Goal: Task Accomplishment & Management: Use online tool/utility

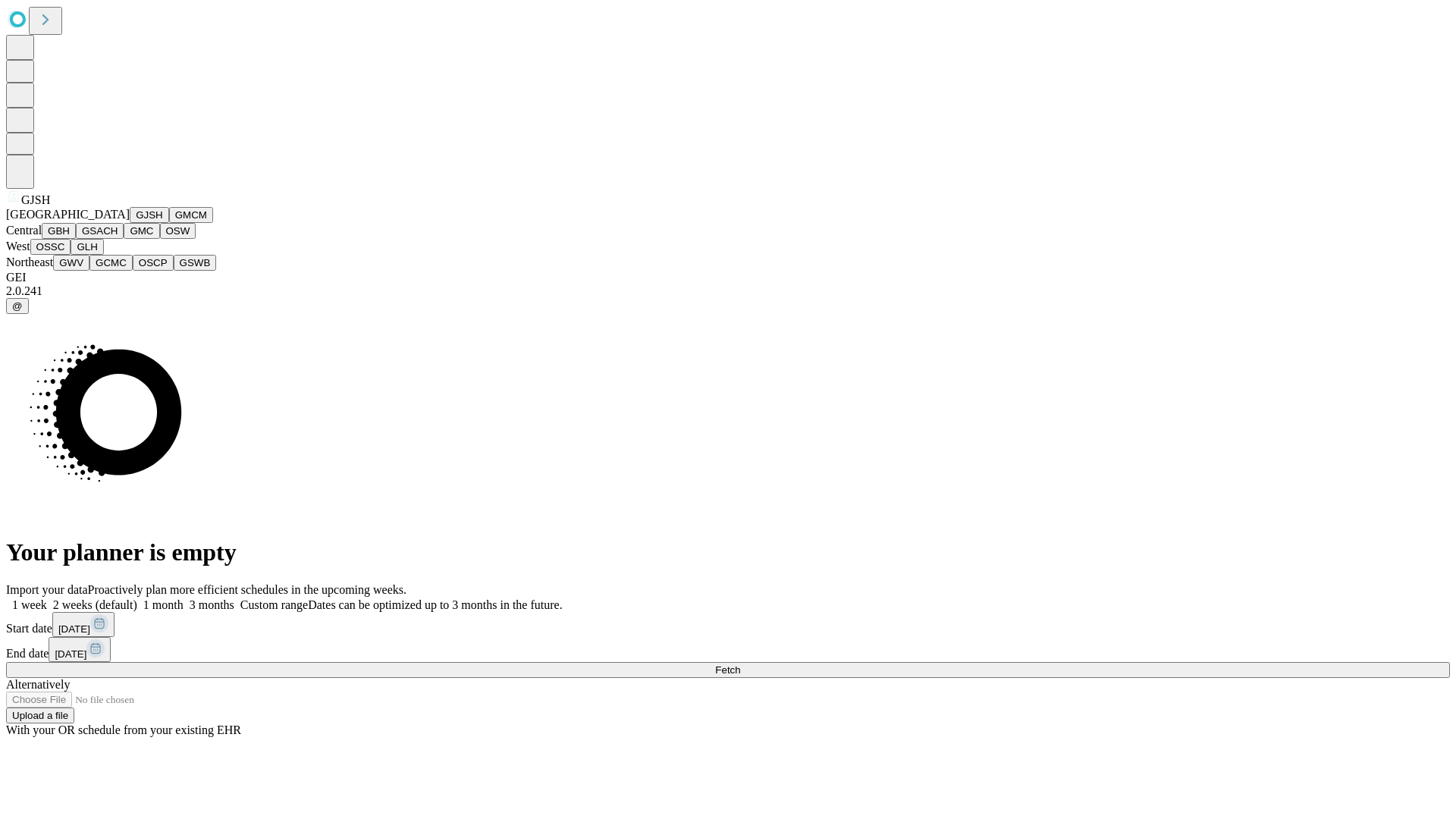
click at [129, 223] on button "GJSH" at bounding box center [149, 214] width 39 height 15
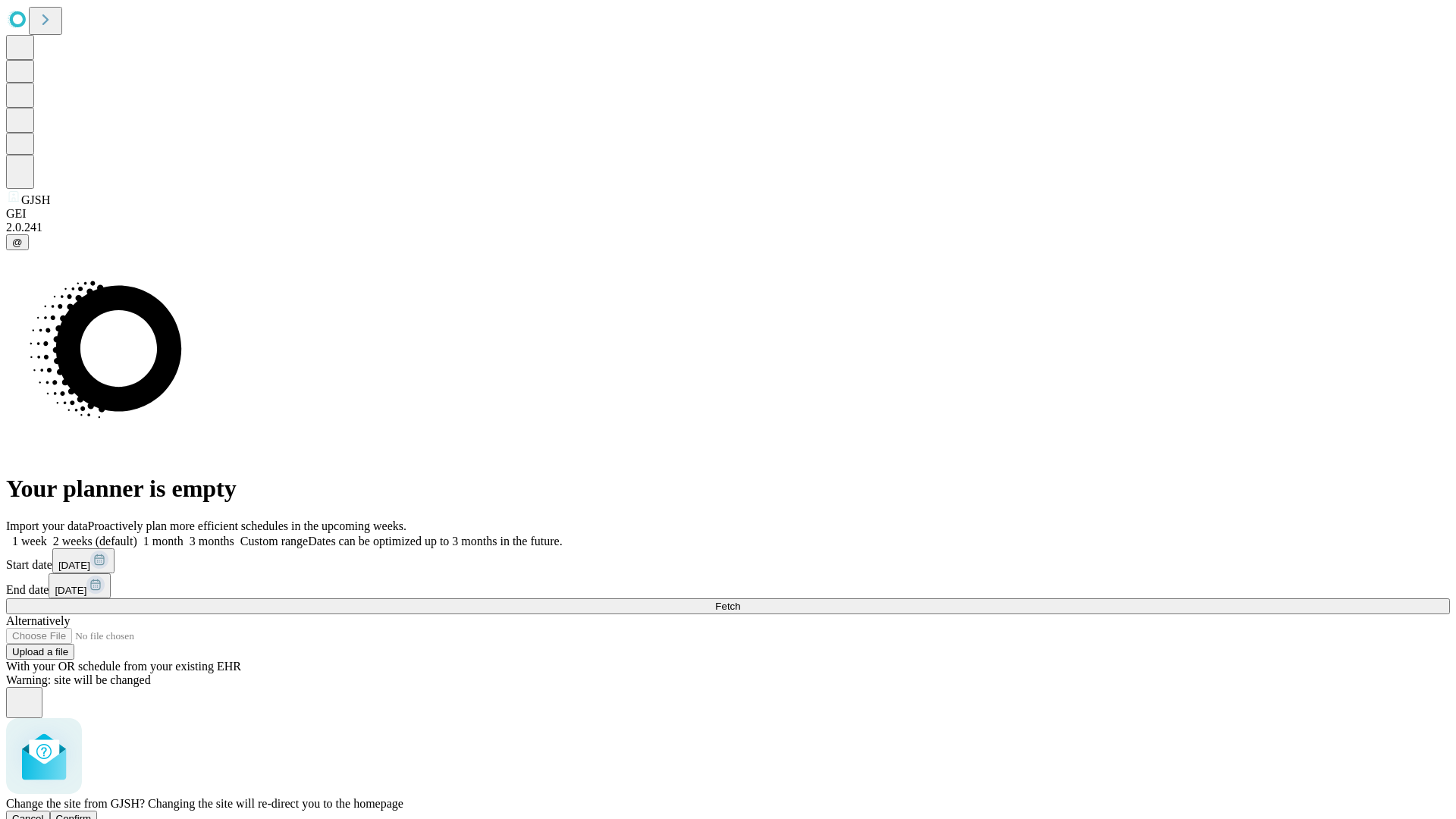
click at [92, 813] on span "Confirm" at bounding box center [74, 818] width 36 height 11
click at [138, 535] on label "2 weeks (default)" at bounding box center [92, 541] width 90 height 13
click at [741, 600] on span "Fetch" at bounding box center [727, 606] width 25 height 11
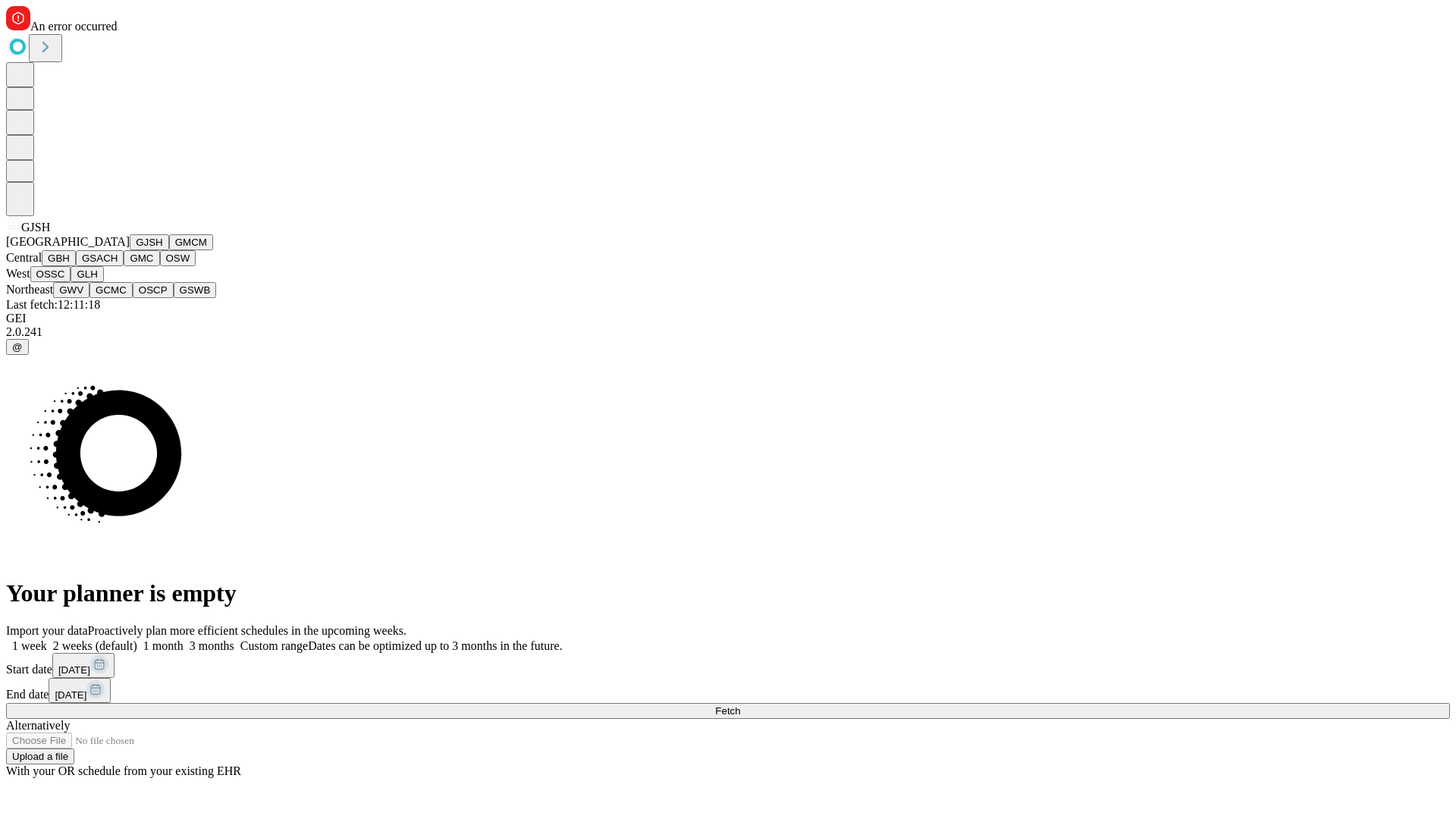
click at [169, 251] on button "GMCM" at bounding box center [191, 241] width 44 height 15
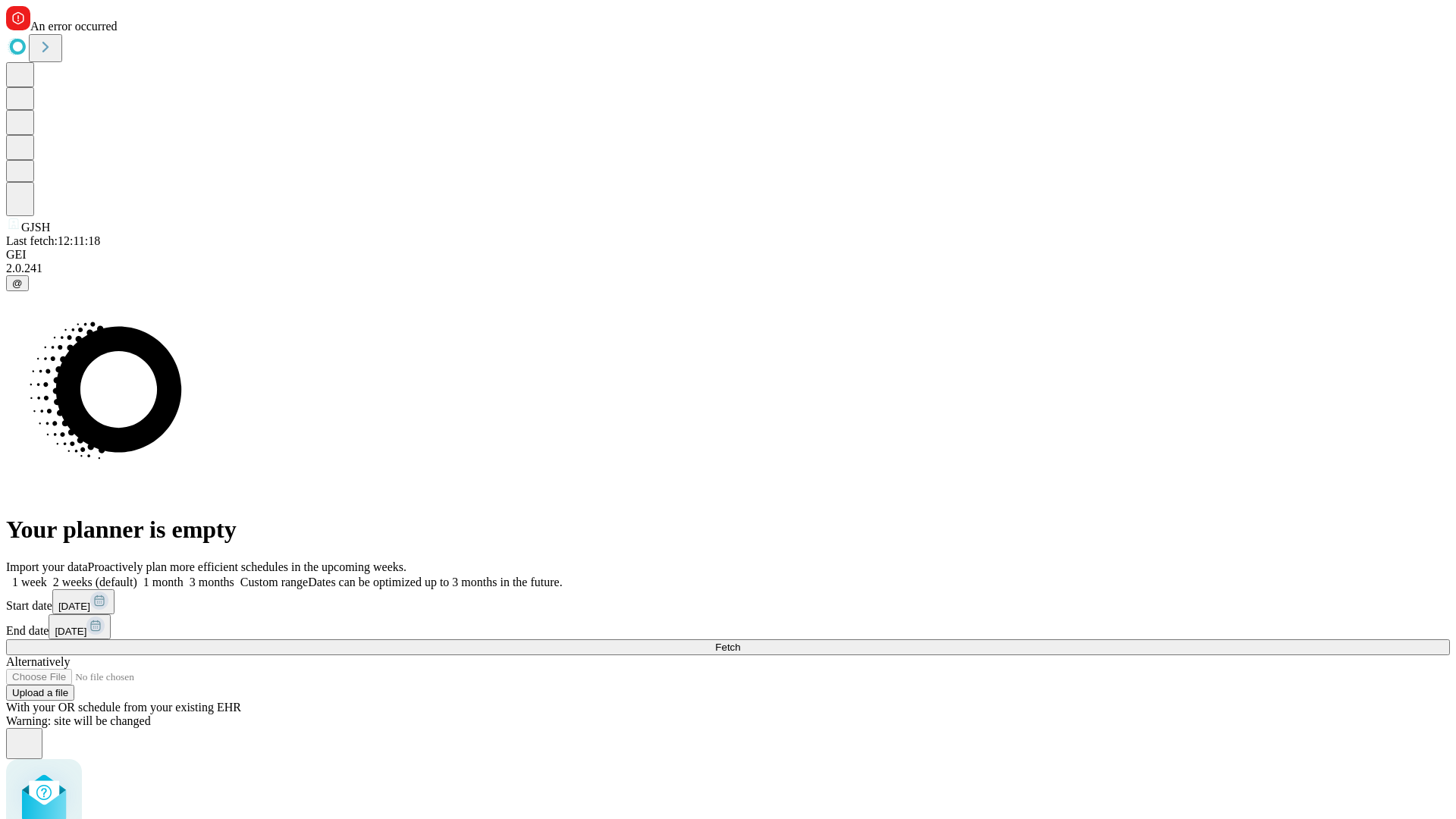
click at [138, 576] on label "2 weeks (default)" at bounding box center [92, 582] width 90 height 13
click at [741, 641] on span "Fetch" at bounding box center [727, 647] width 25 height 11
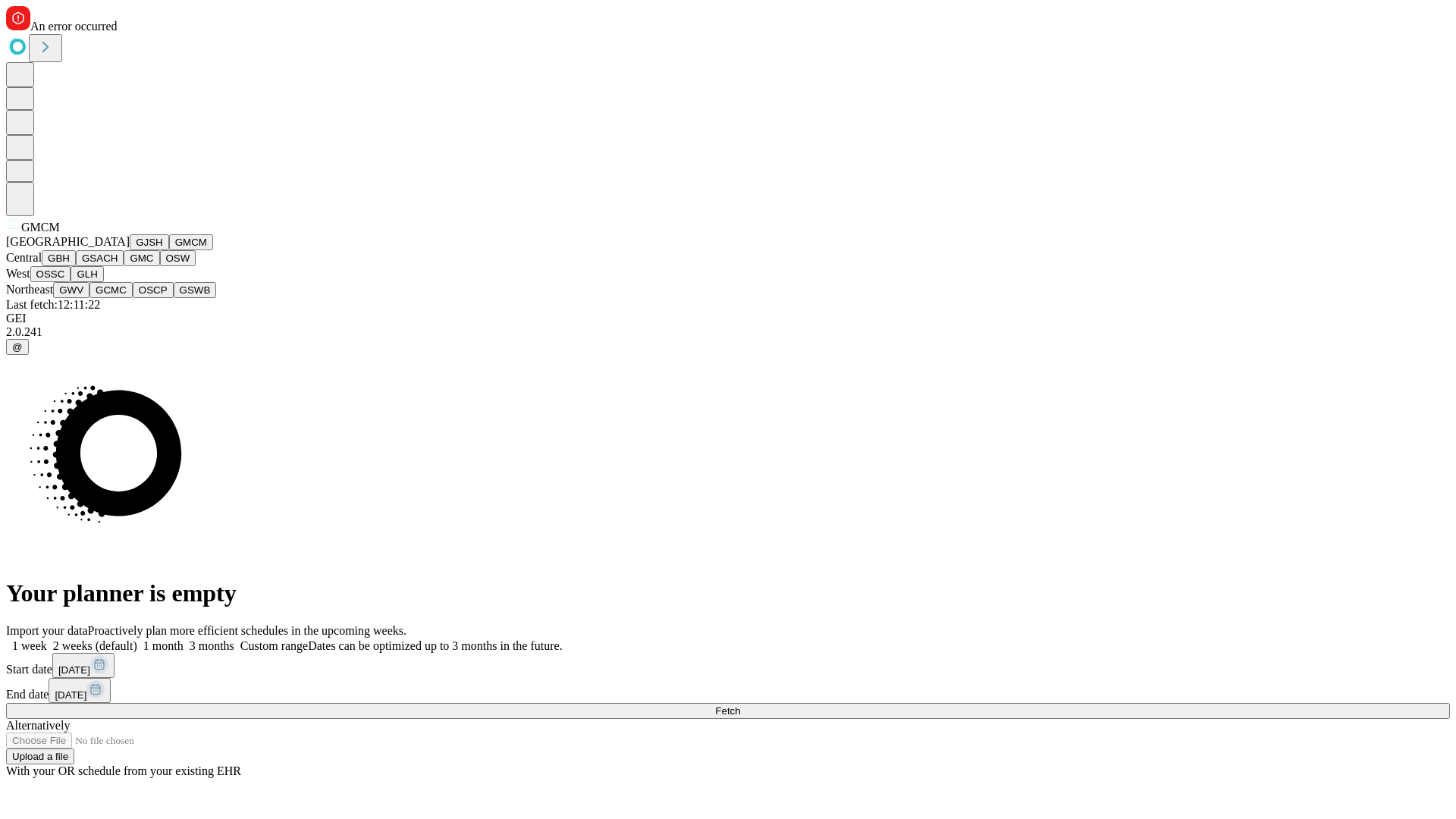
click at [76, 266] on button "GBH" at bounding box center [58, 258] width 34 height 15
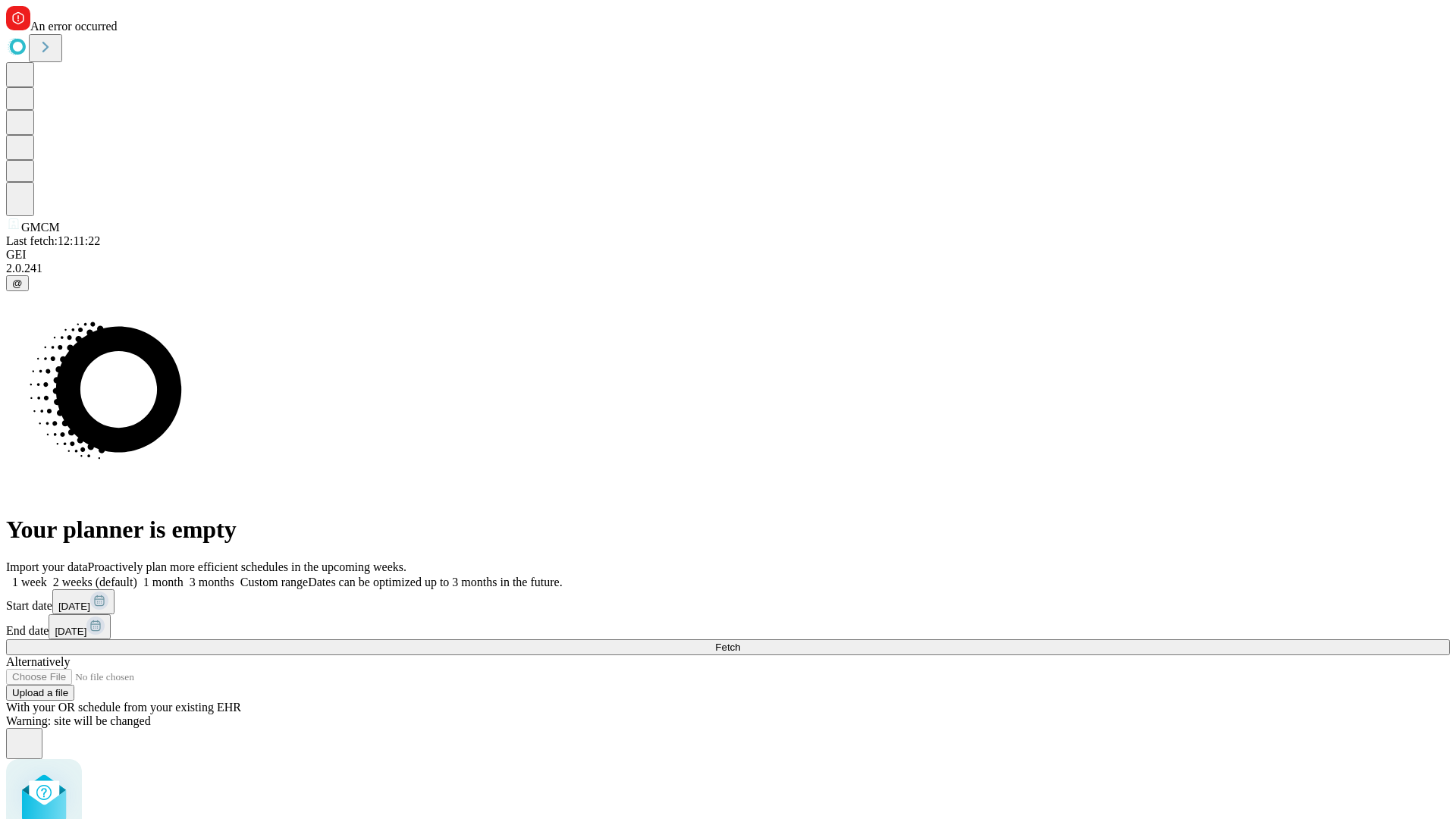
click at [138, 576] on label "2 weeks (default)" at bounding box center [92, 582] width 90 height 13
click at [741, 641] on span "Fetch" at bounding box center [727, 647] width 25 height 11
click at [138, 576] on label "2 weeks (default)" at bounding box center [92, 582] width 90 height 13
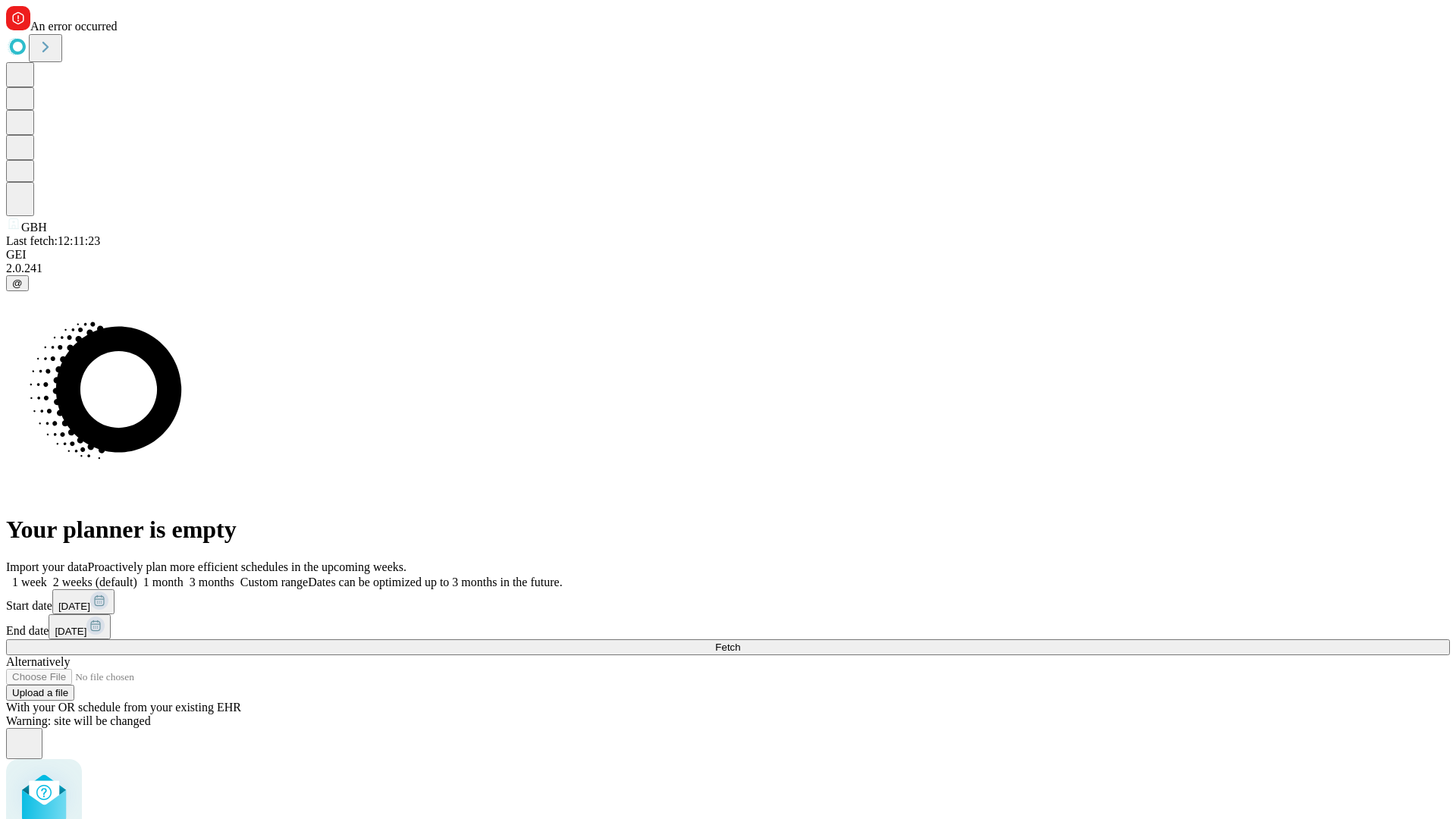
click at [741, 641] on span "Fetch" at bounding box center [727, 647] width 25 height 11
click at [138, 576] on label "2 weeks (default)" at bounding box center [92, 582] width 90 height 13
click at [741, 641] on span "Fetch" at bounding box center [727, 647] width 25 height 11
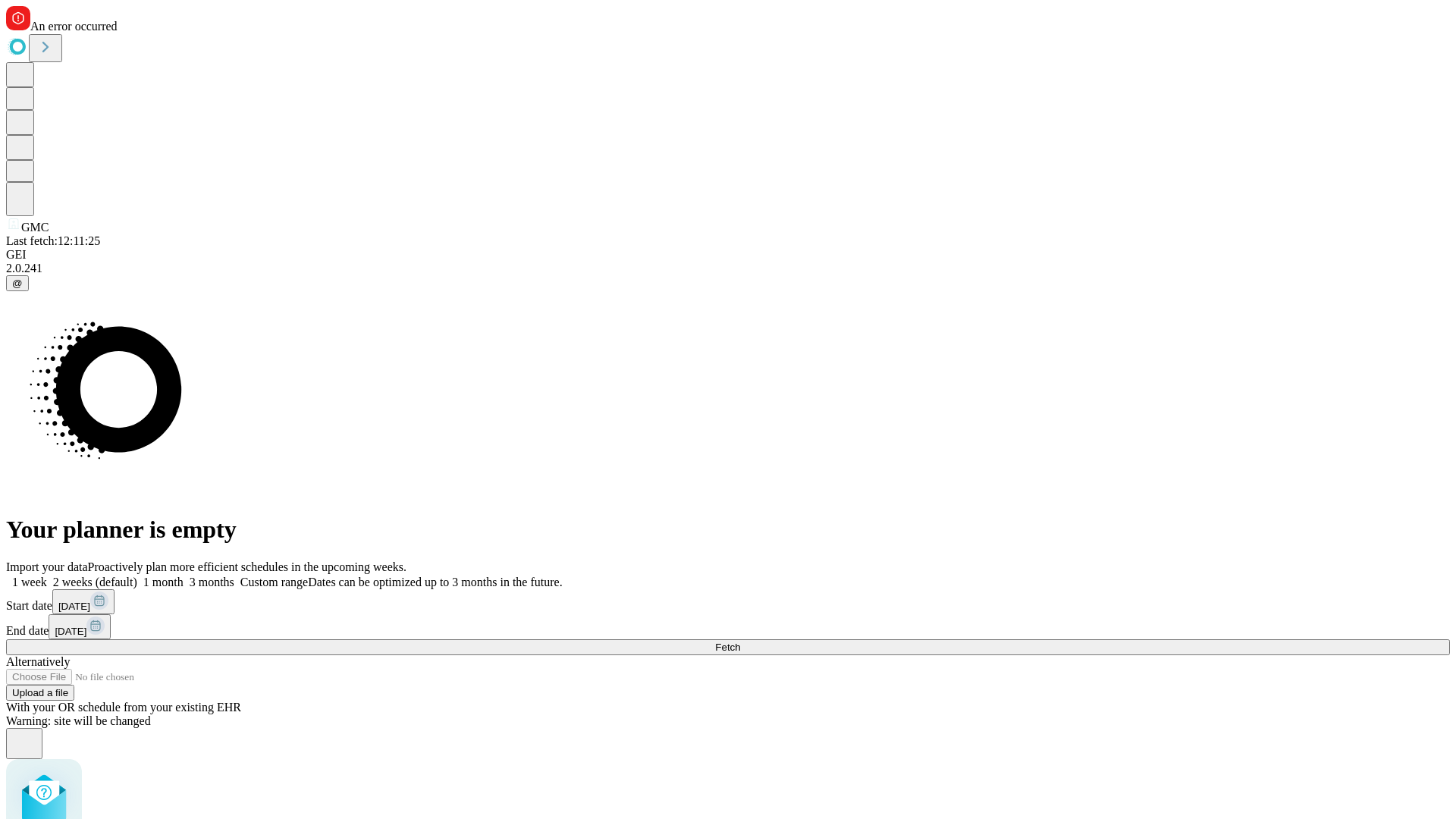
click at [138, 576] on label "2 weeks (default)" at bounding box center [92, 582] width 90 height 13
click at [741, 641] on span "Fetch" at bounding box center [727, 647] width 25 height 11
click at [138, 576] on label "2 weeks (default)" at bounding box center [92, 582] width 90 height 13
click at [741, 641] on span "Fetch" at bounding box center [727, 647] width 25 height 11
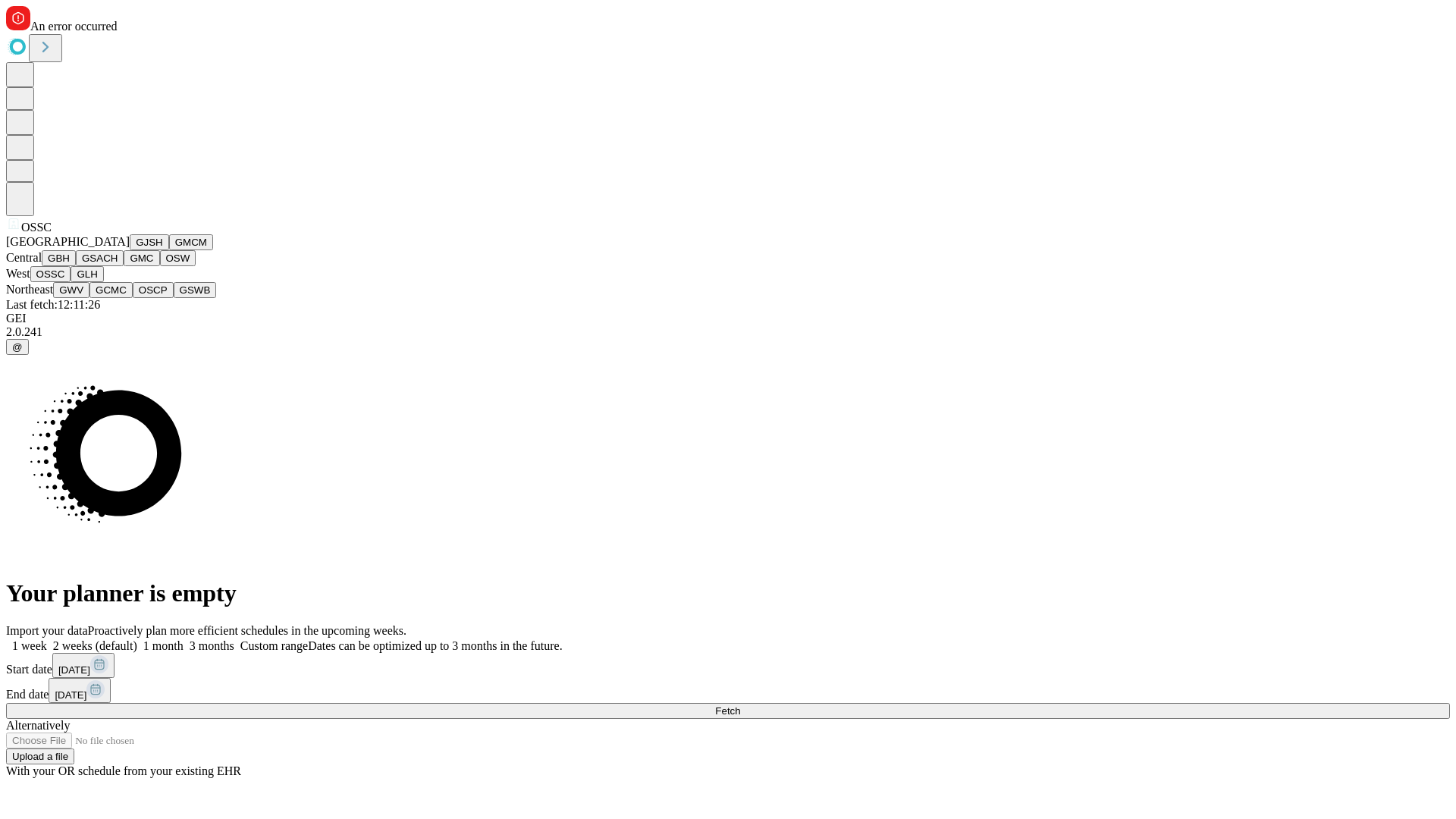
click at [103, 282] on button "GLH" at bounding box center [87, 273] width 33 height 15
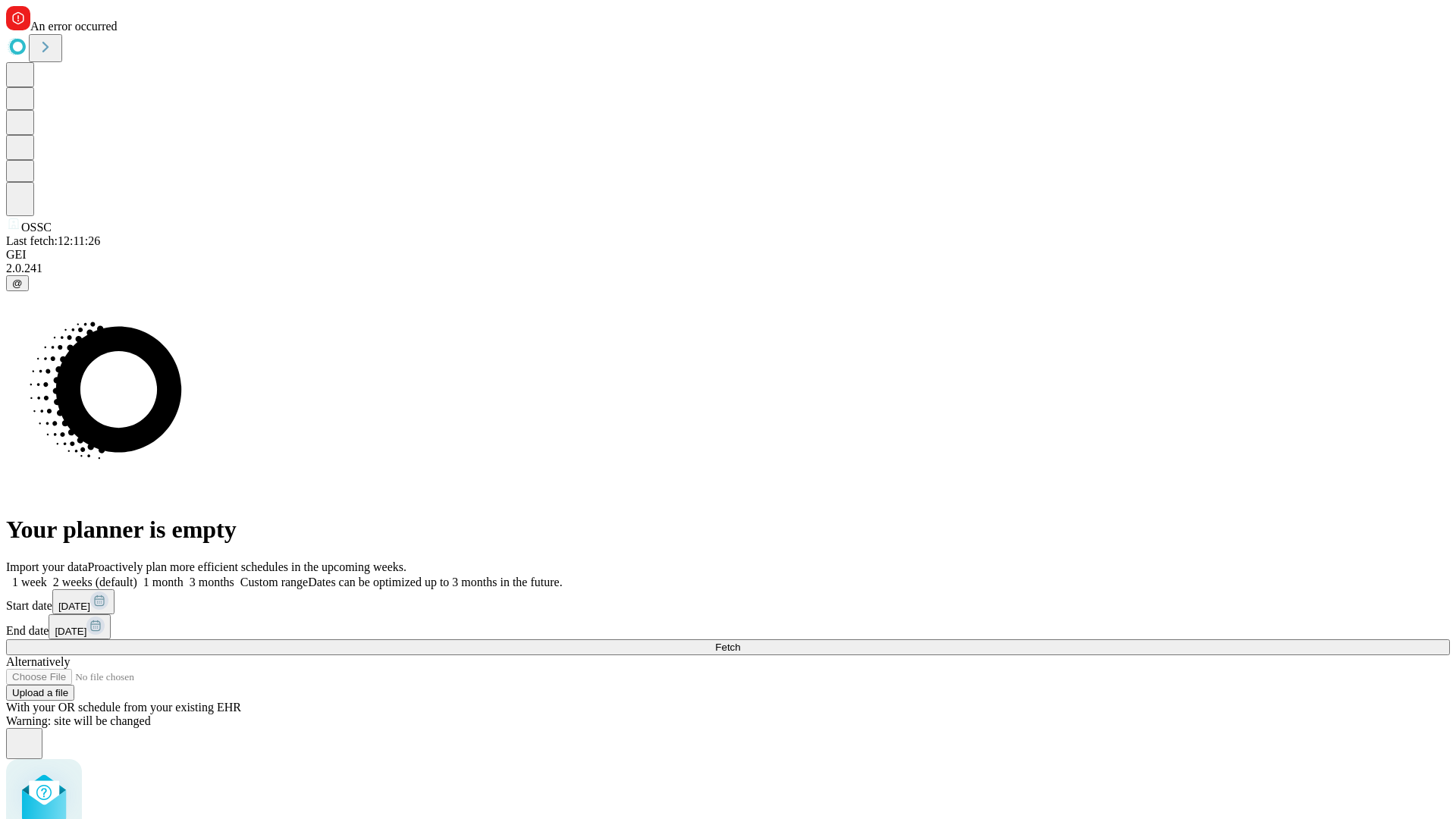
click at [138, 576] on label "2 weeks (default)" at bounding box center [92, 582] width 90 height 13
click at [741, 641] on span "Fetch" at bounding box center [727, 647] width 25 height 11
click at [138, 576] on label "2 weeks (default)" at bounding box center [92, 582] width 90 height 13
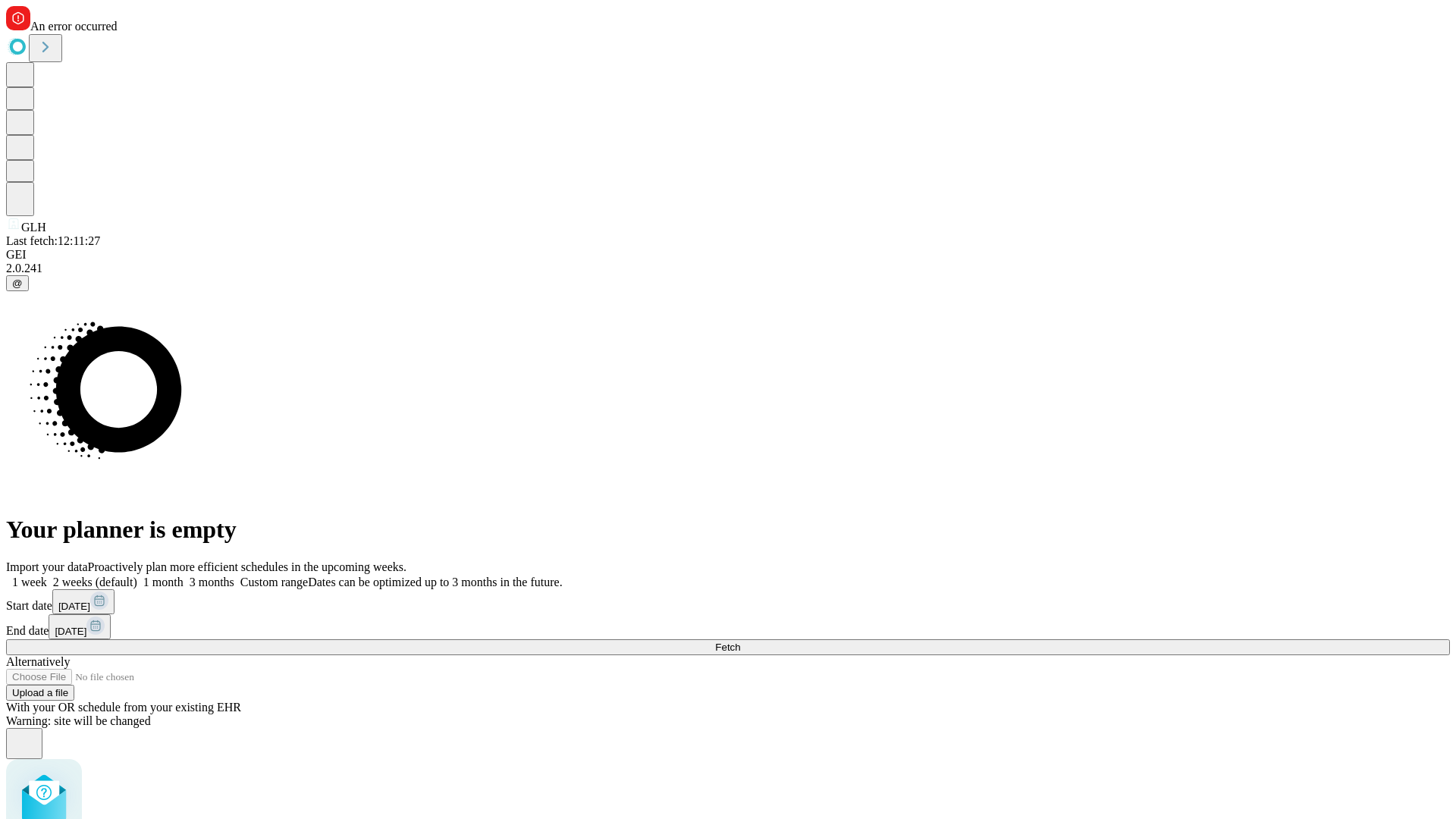
click at [741, 641] on span "Fetch" at bounding box center [727, 647] width 25 height 11
click at [138, 576] on label "2 weeks (default)" at bounding box center [92, 582] width 90 height 13
click at [741, 641] on span "Fetch" at bounding box center [727, 647] width 25 height 11
click at [138, 576] on label "2 weeks (default)" at bounding box center [92, 582] width 90 height 13
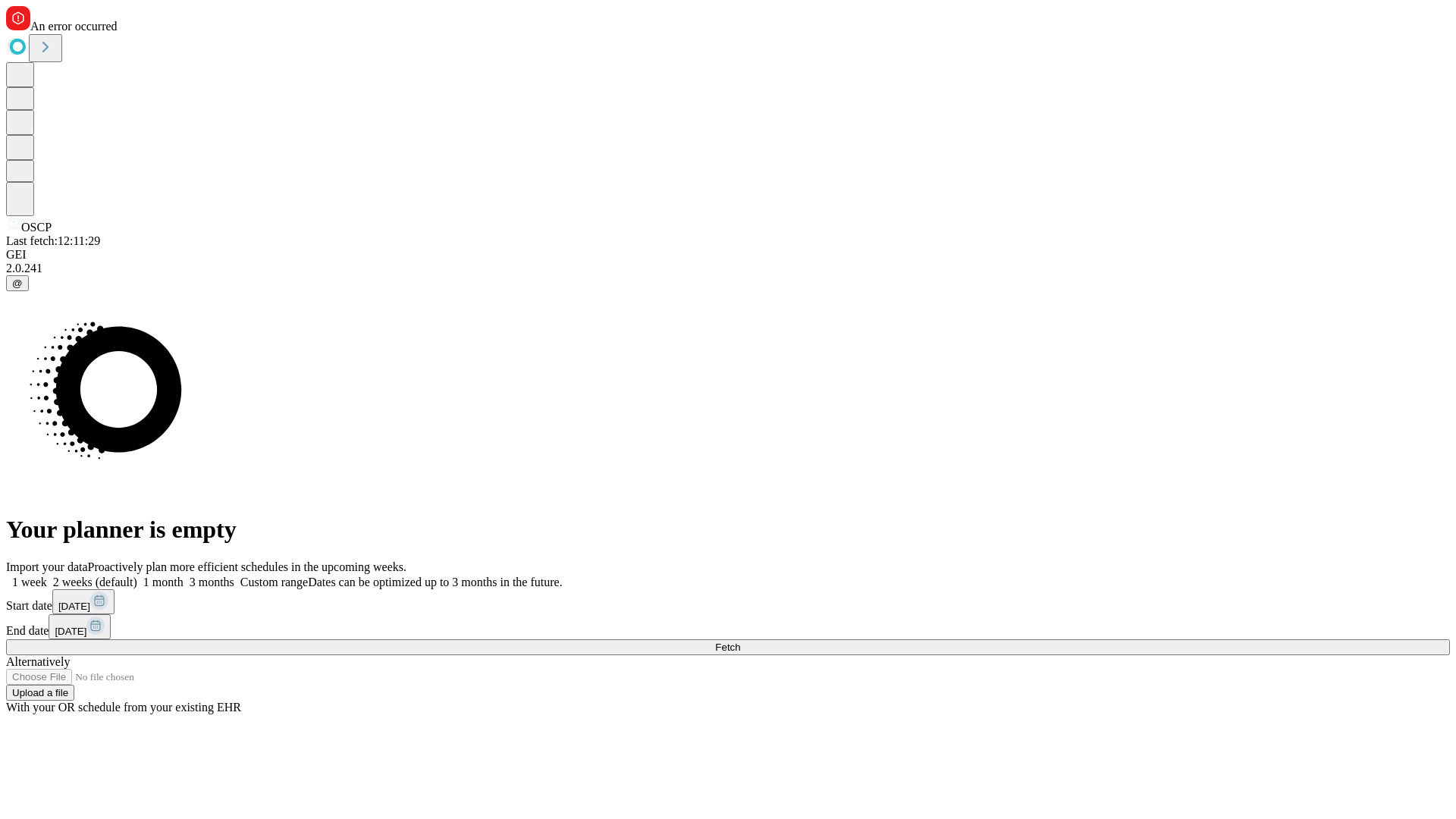
click at [741, 641] on span "Fetch" at bounding box center [727, 647] width 25 height 11
